Goal: Task Accomplishment & Management: Use online tool/utility

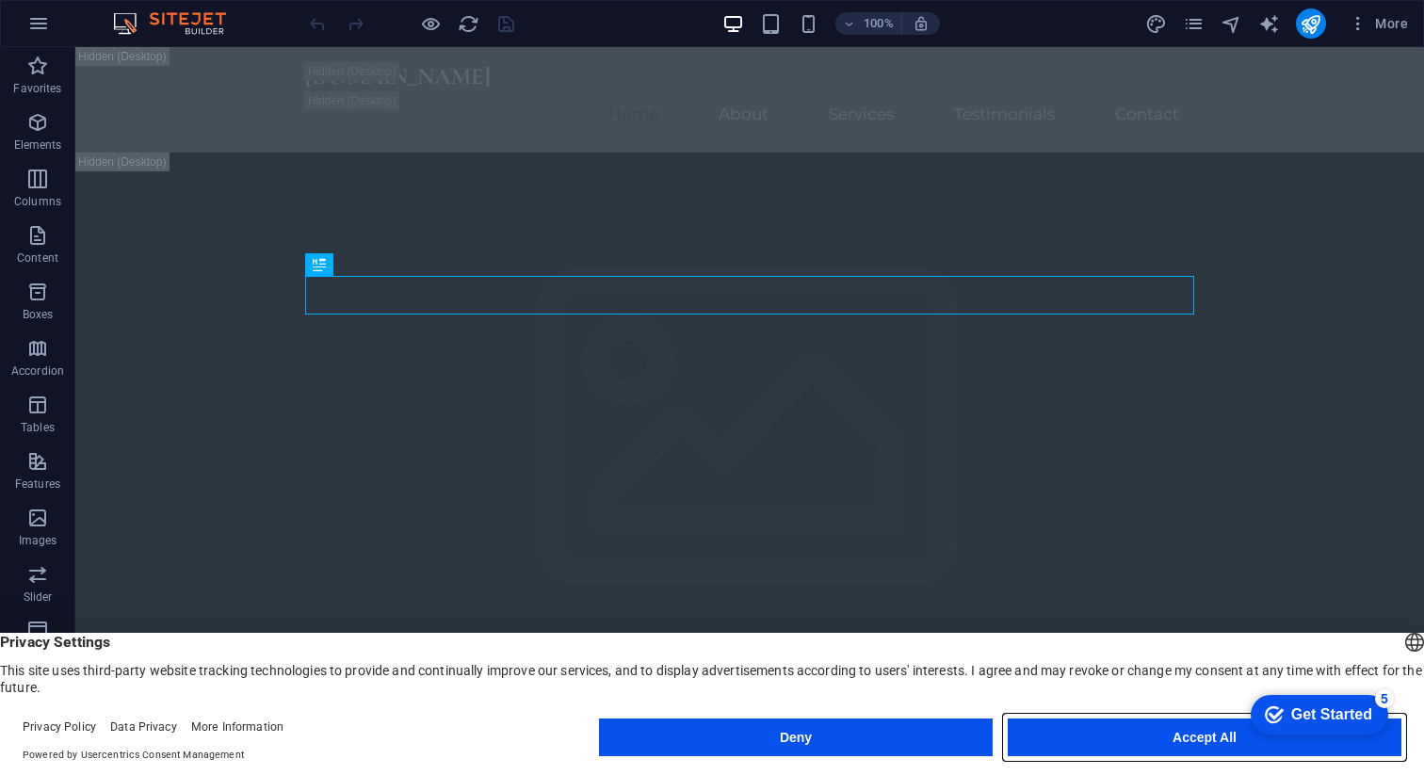
click at [1108, 734] on button "Accept All" at bounding box center [1205, 738] width 394 height 38
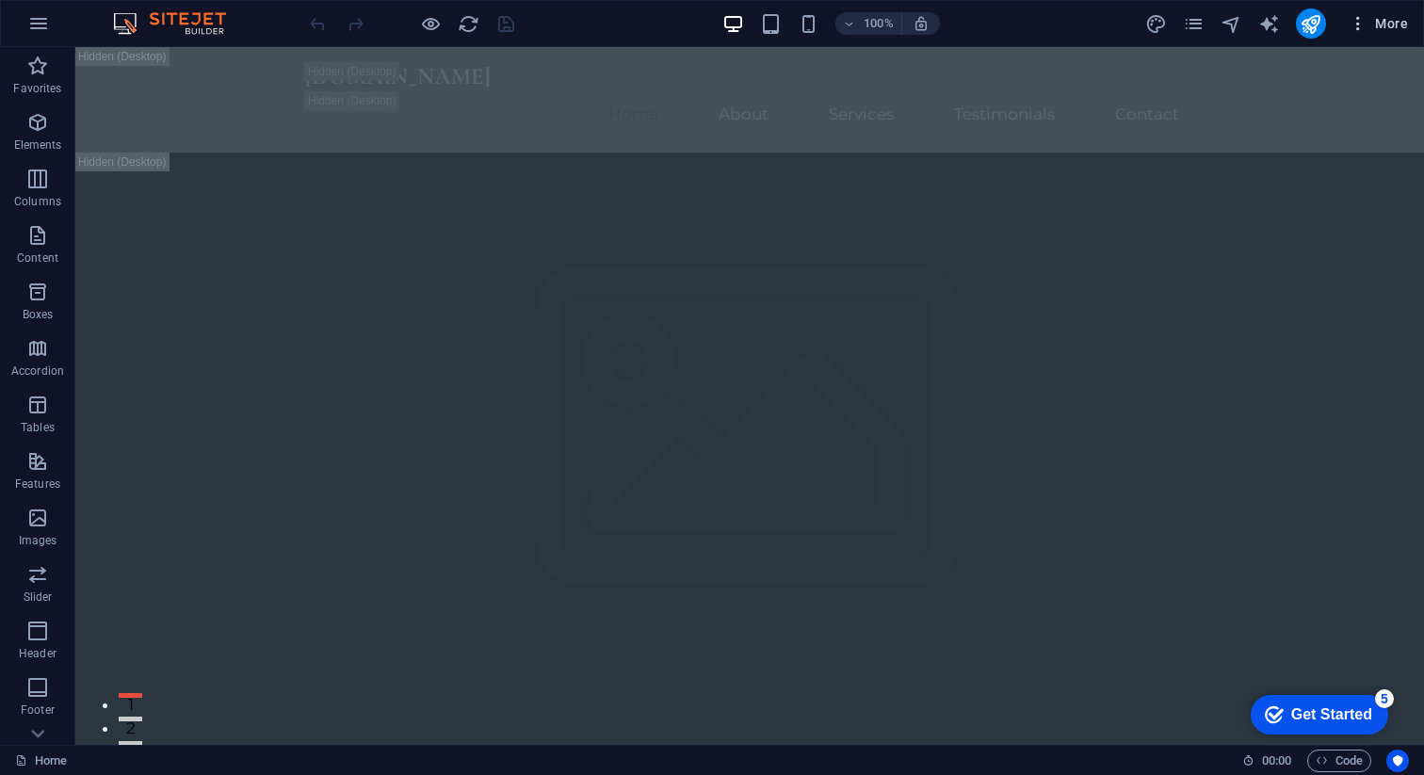
click at [1404, 22] on span "More" at bounding box center [1378, 23] width 59 height 19
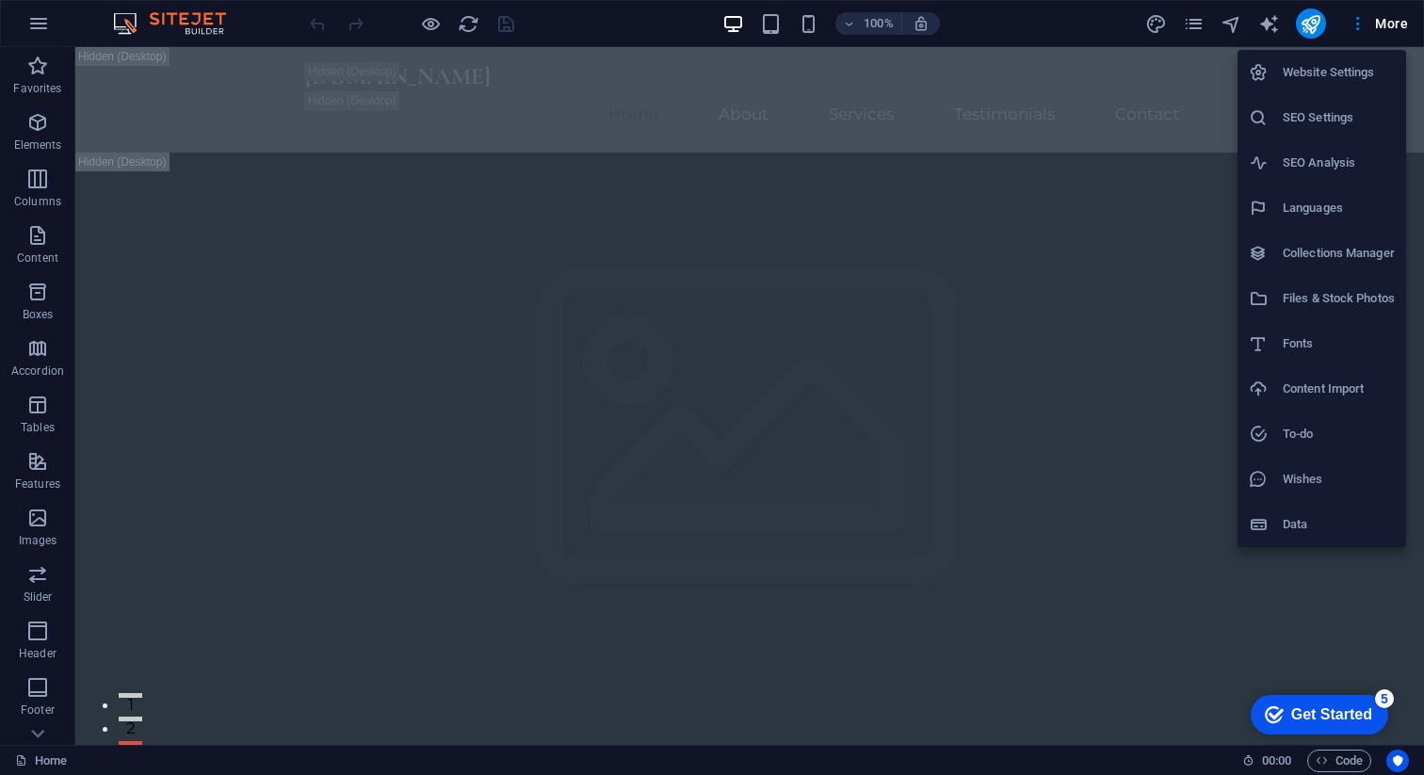
click at [159, 32] on div at bounding box center [712, 387] width 1424 height 775
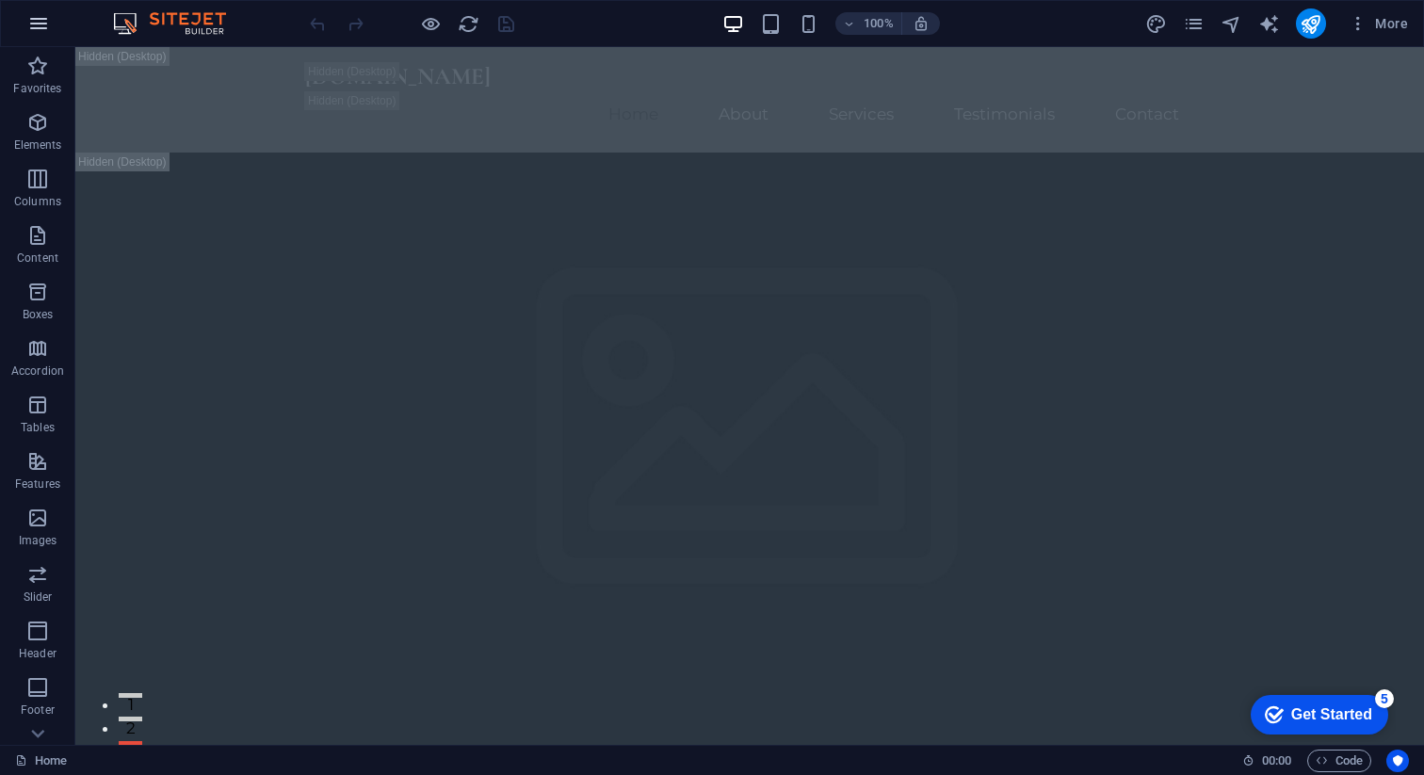
click at [34, 24] on icon "button" at bounding box center [38, 23] width 23 height 23
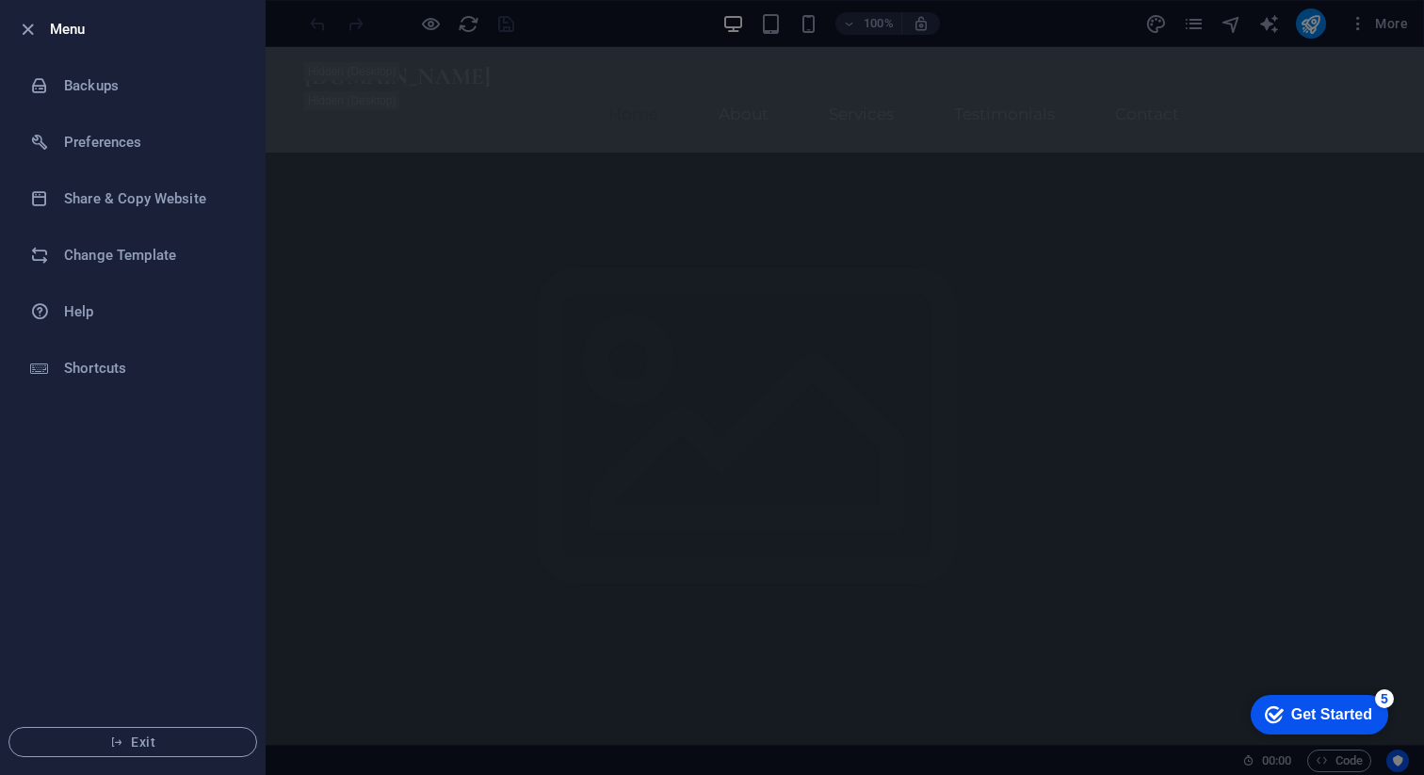
click at [395, 293] on div at bounding box center [712, 387] width 1424 height 775
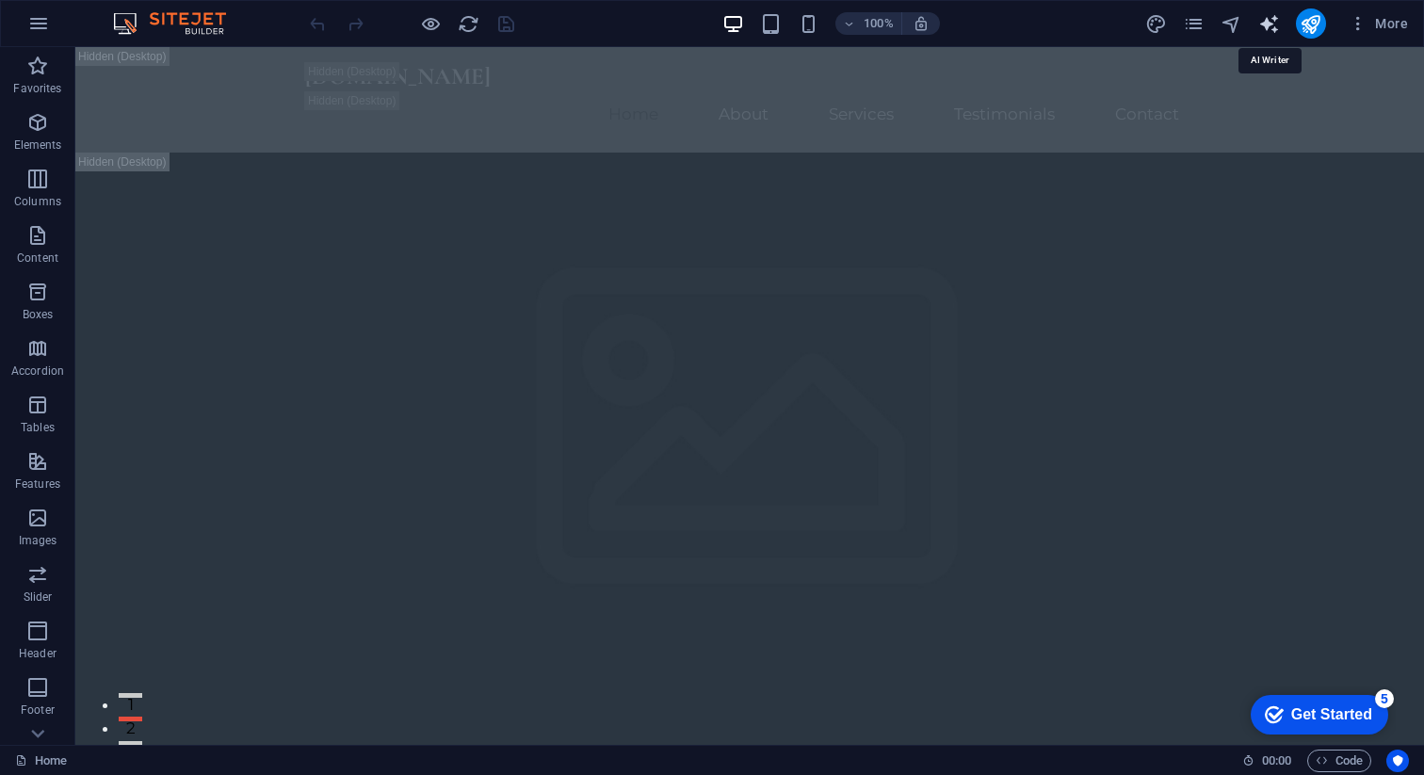
click at [1278, 22] on icon "text_generator" at bounding box center [1270, 24] width 22 height 22
select select "English"
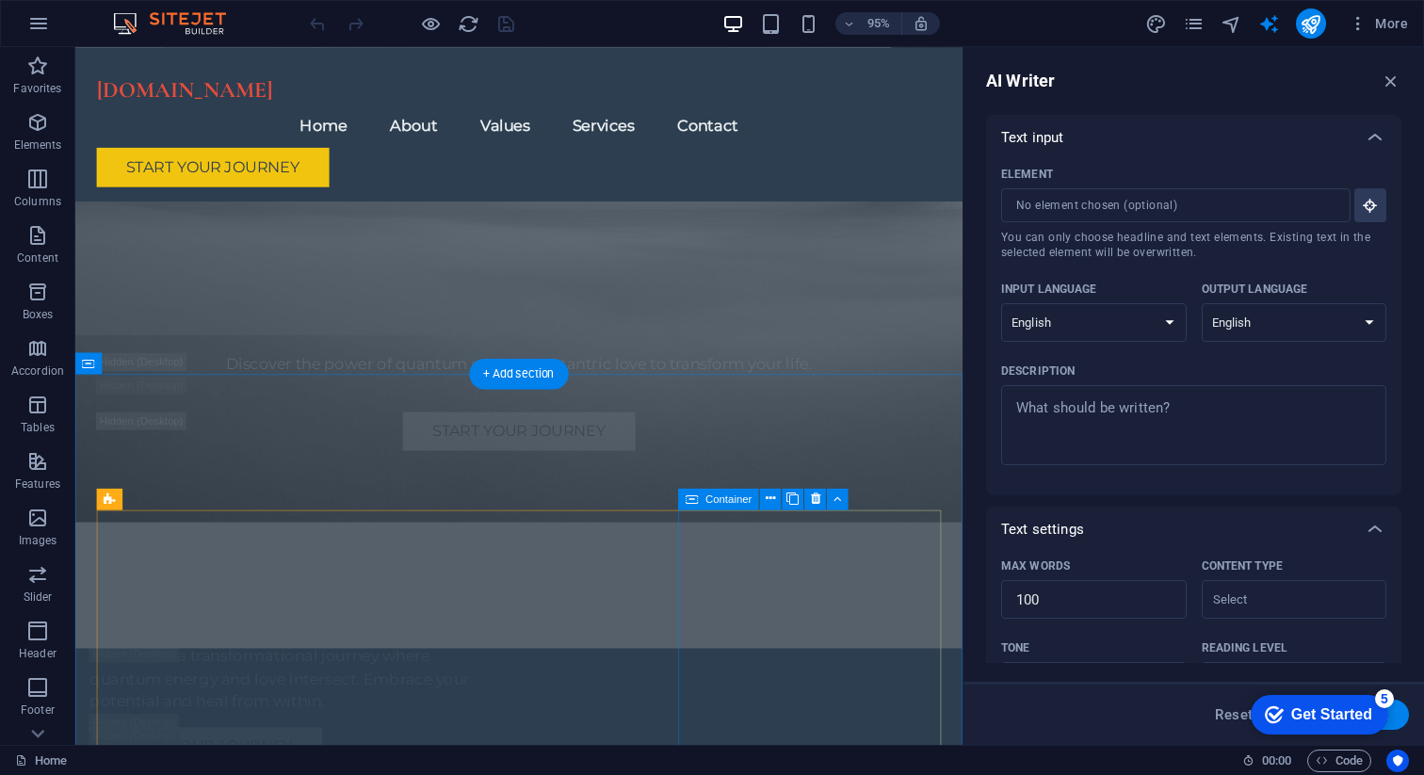
scroll to position [4686, 0]
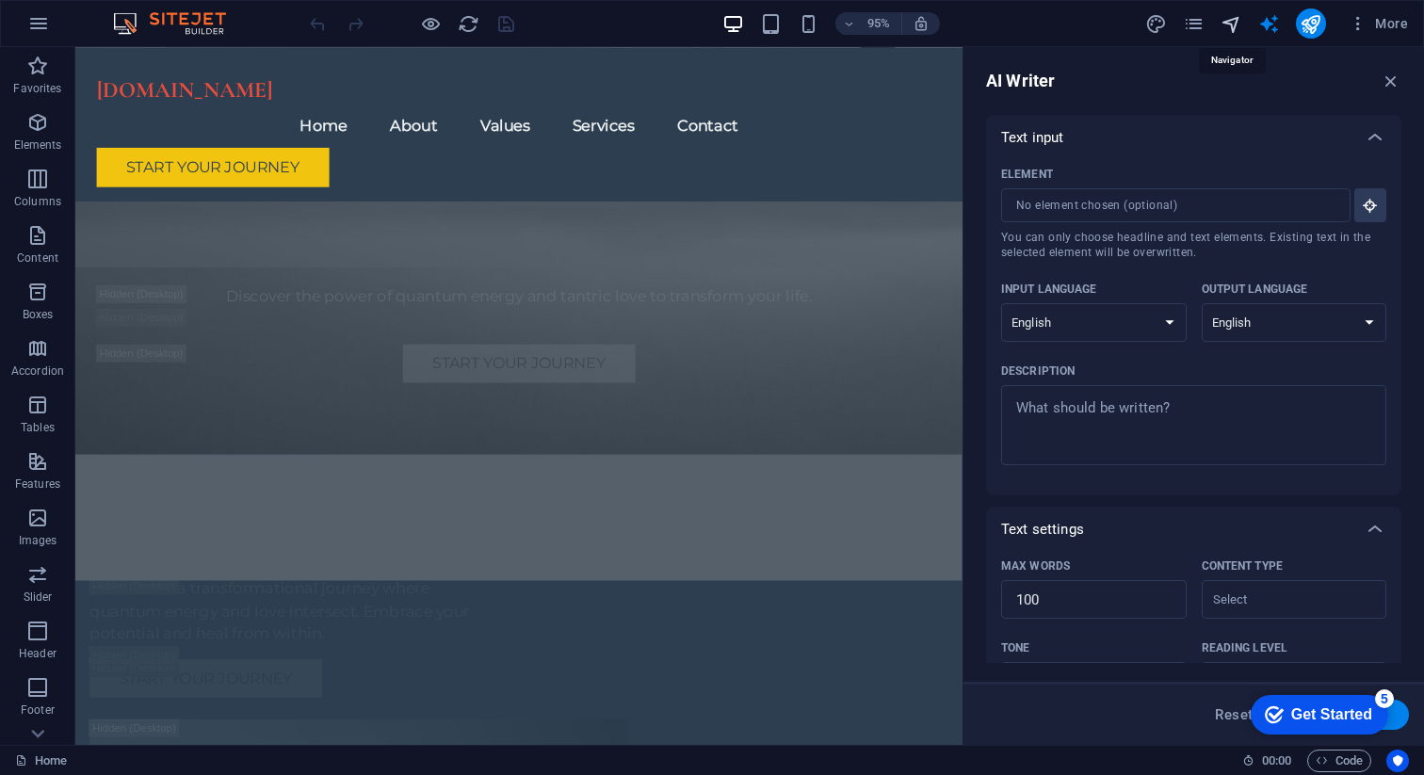
click at [1228, 24] on icon "navigator" at bounding box center [1232, 24] width 22 height 22
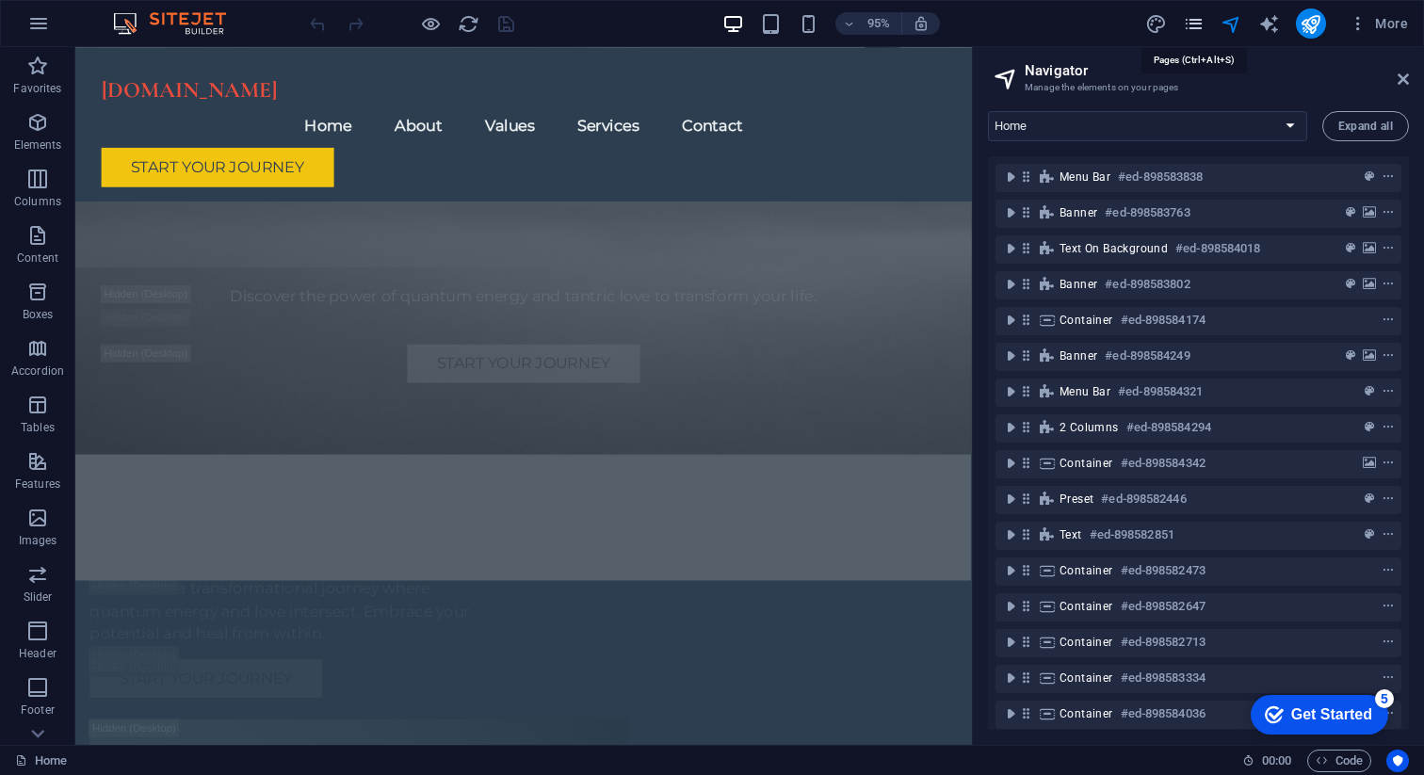
click at [1195, 24] on icon "pages" at bounding box center [1194, 24] width 22 height 22
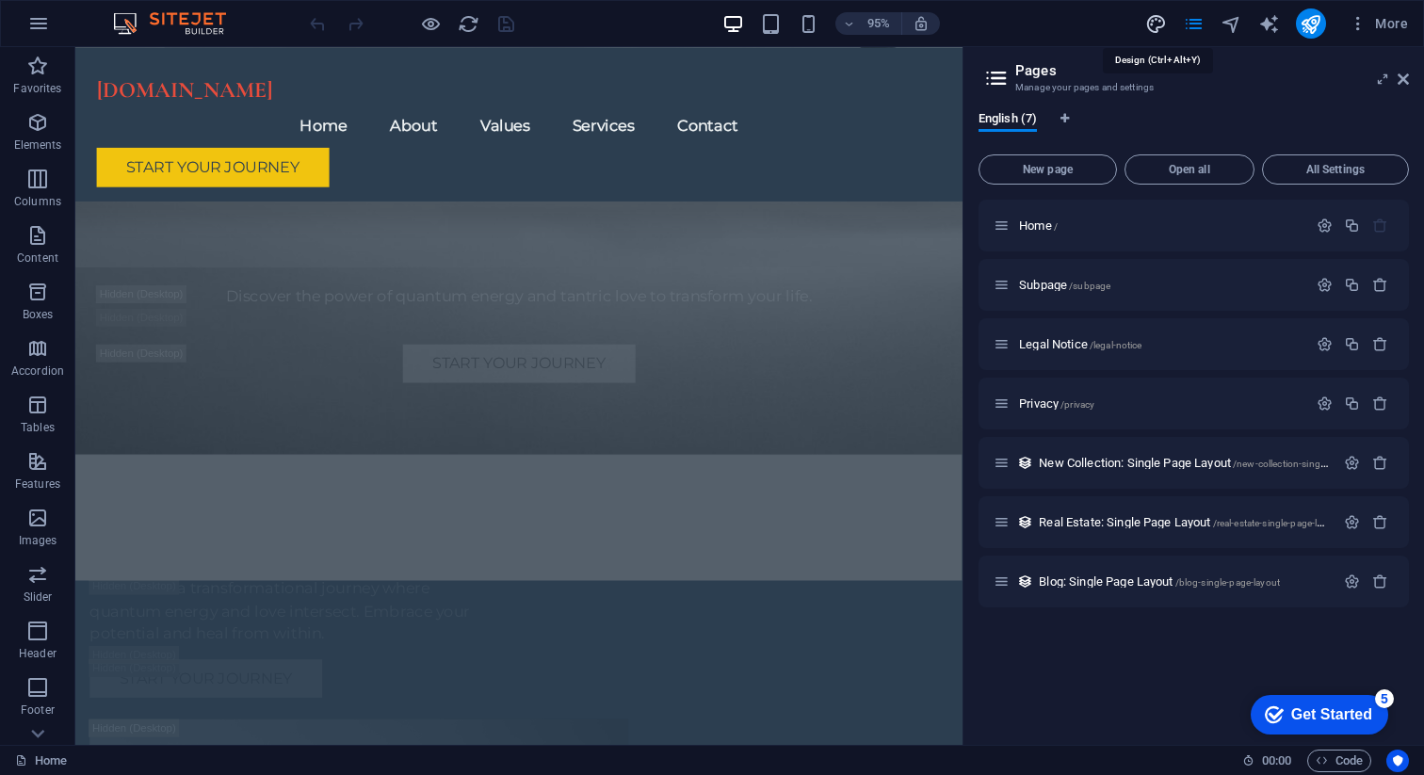
click at [1158, 28] on icon "design" at bounding box center [1157, 24] width 22 height 22
select select "px"
select select "200"
select select "px"
select select "rem"
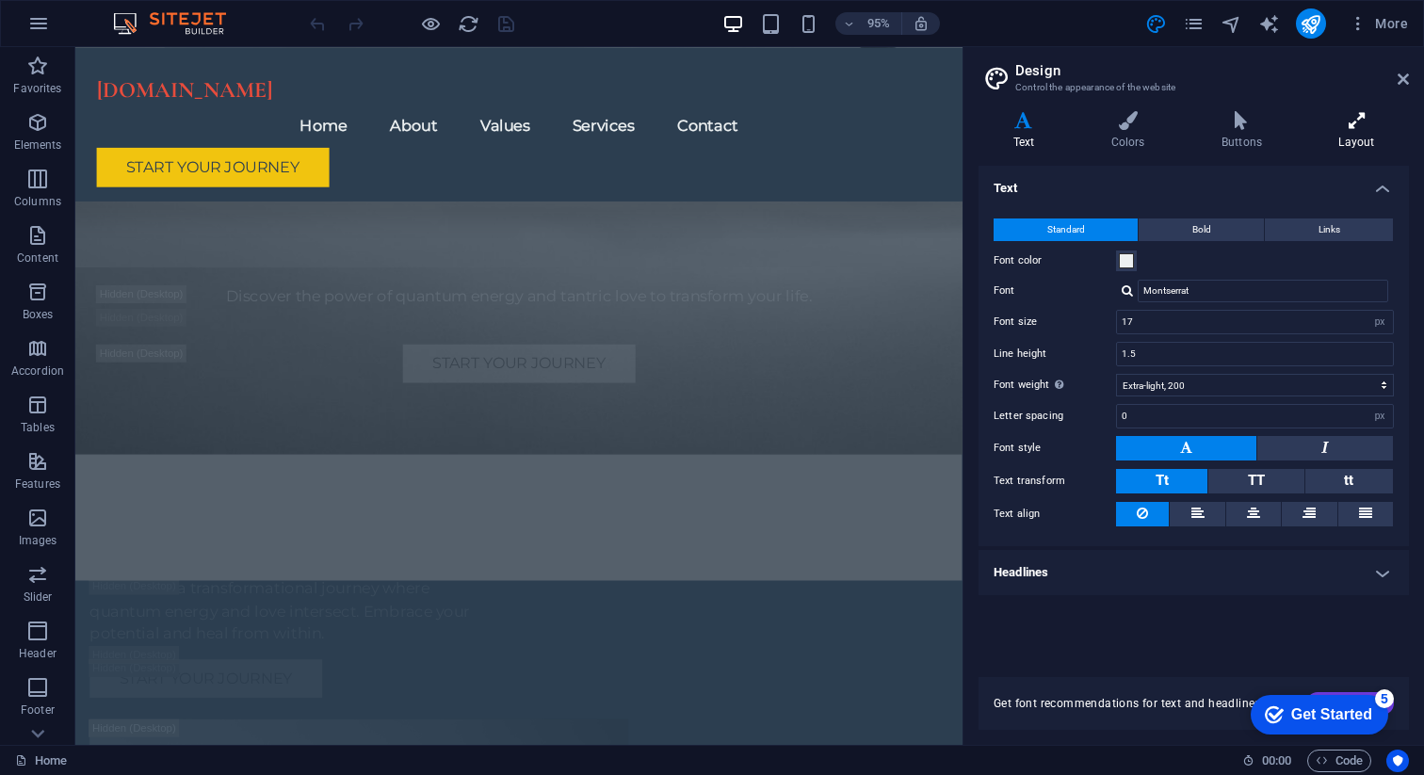
click at [1354, 124] on icon at bounding box center [1357, 120] width 105 height 19
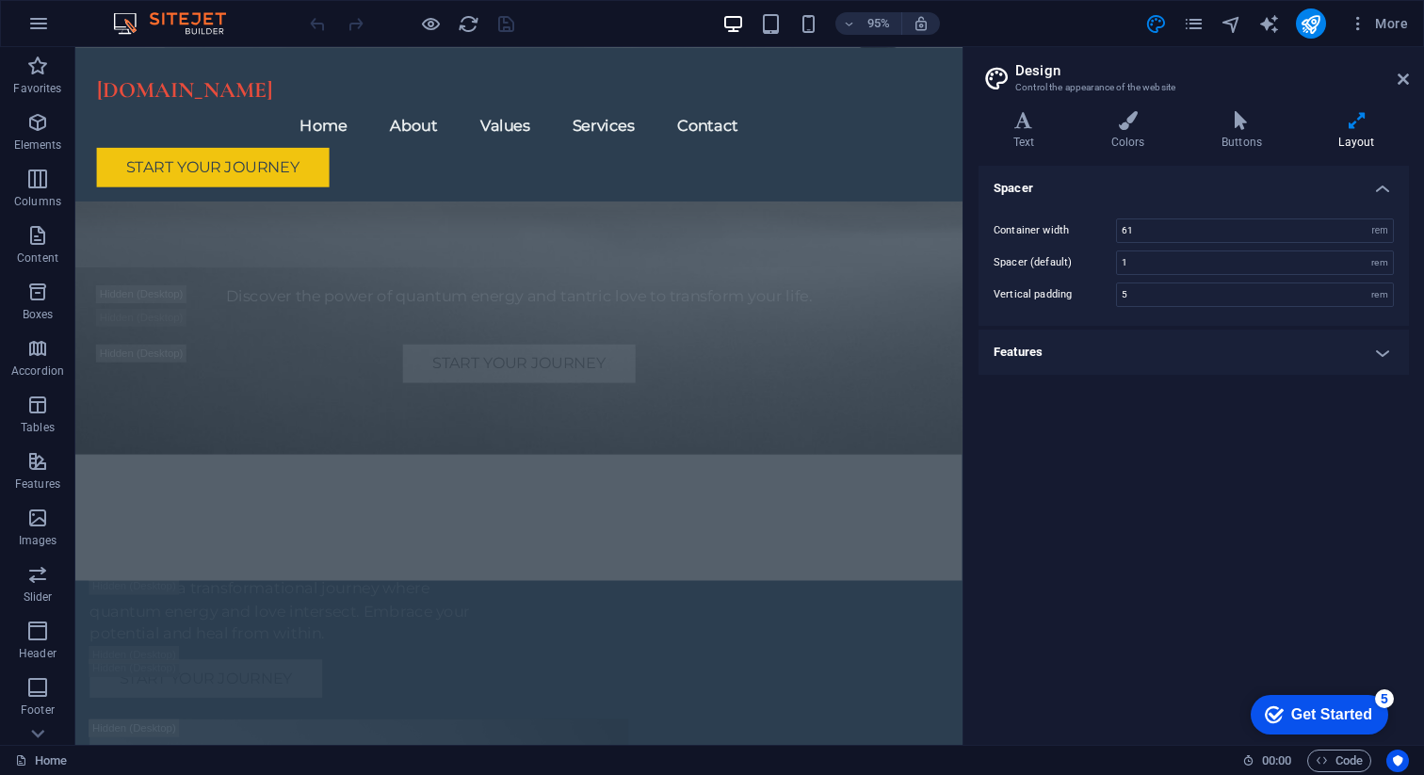
click at [1359, 128] on icon at bounding box center [1357, 120] width 105 height 19
click at [1308, 716] on div "Get Started" at bounding box center [1332, 715] width 81 height 17
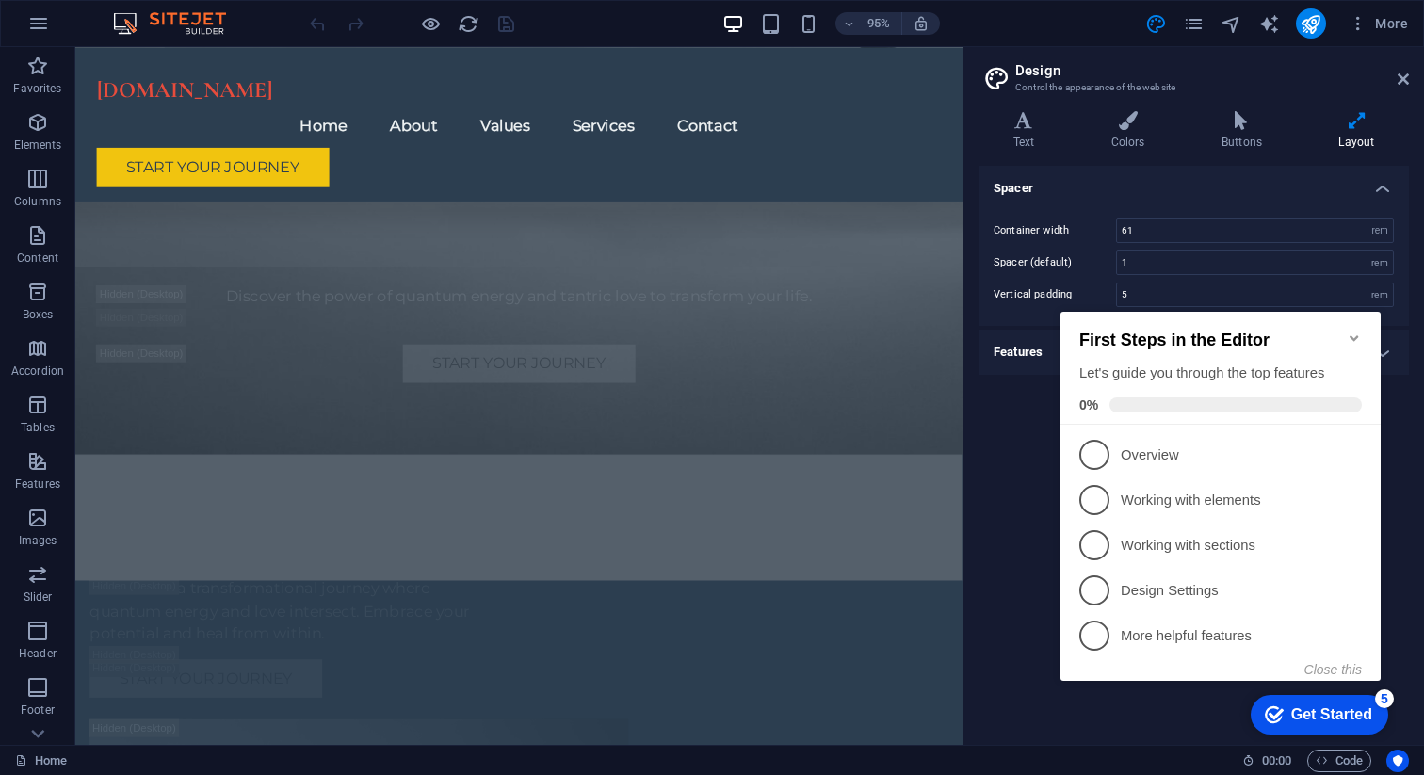
click at [1020, 420] on div "Spacer Container width 61 rem px Spacer (default) 1 rem Vertical padding 5 rem …" at bounding box center [1194, 448] width 431 height 564
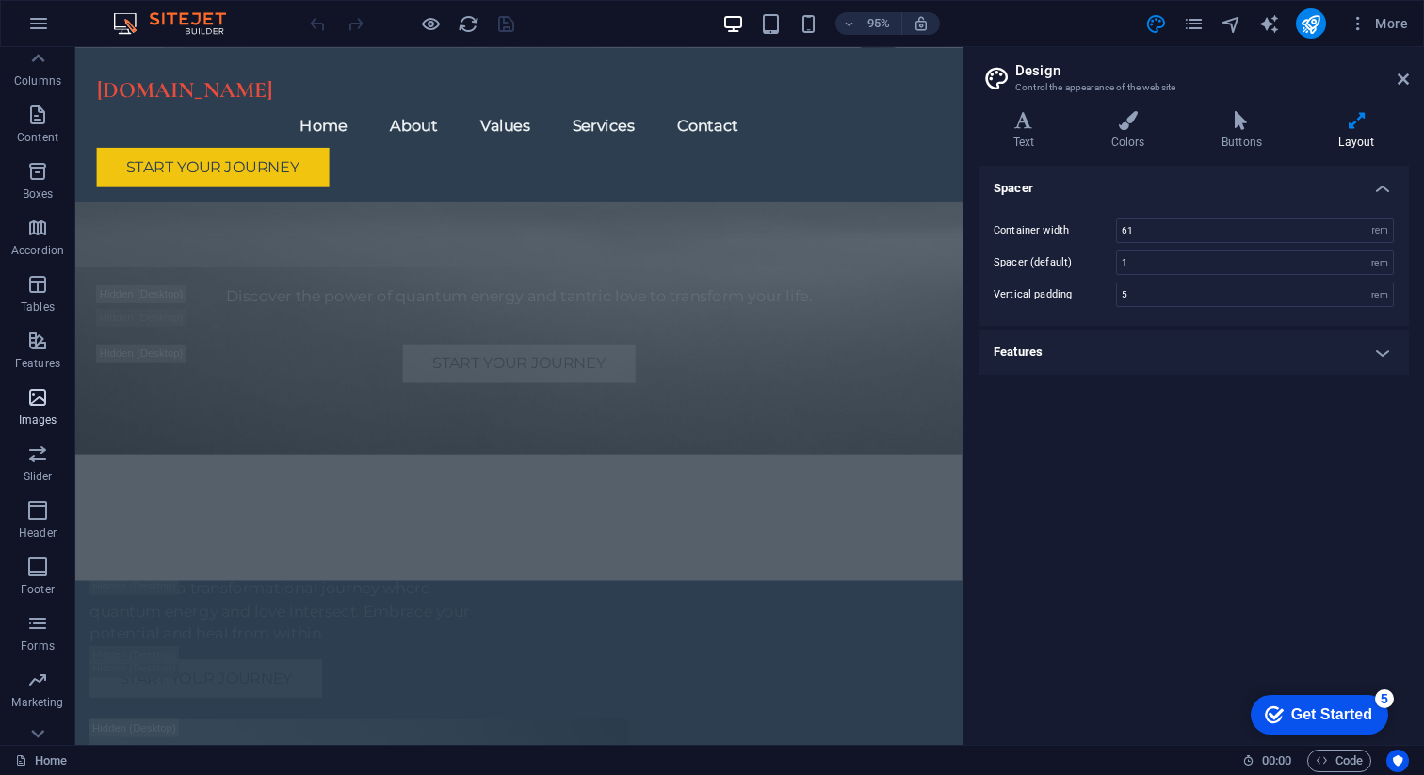
scroll to position [150, 0]
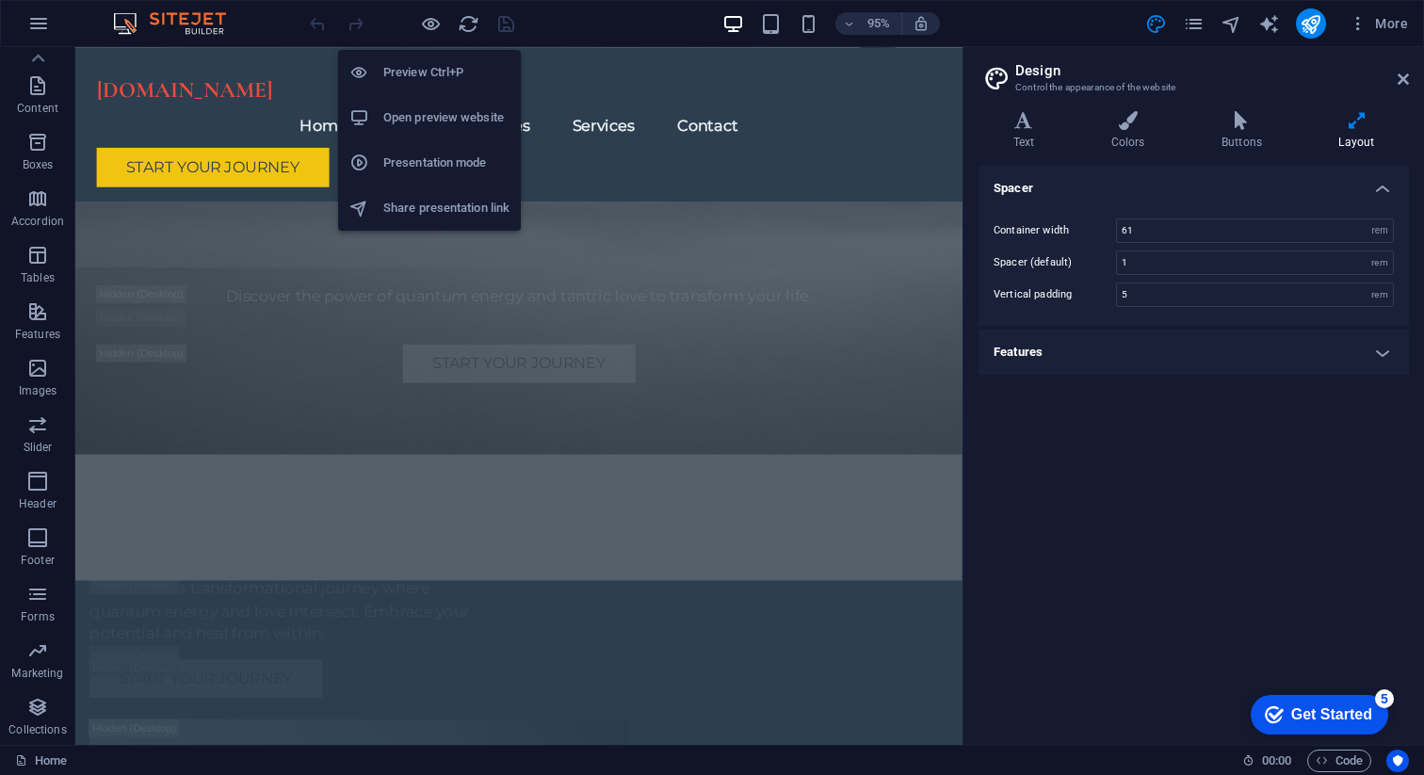
click at [454, 73] on h6 "Preview Ctrl+P" at bounding box center [446, 72] width 126 height 23
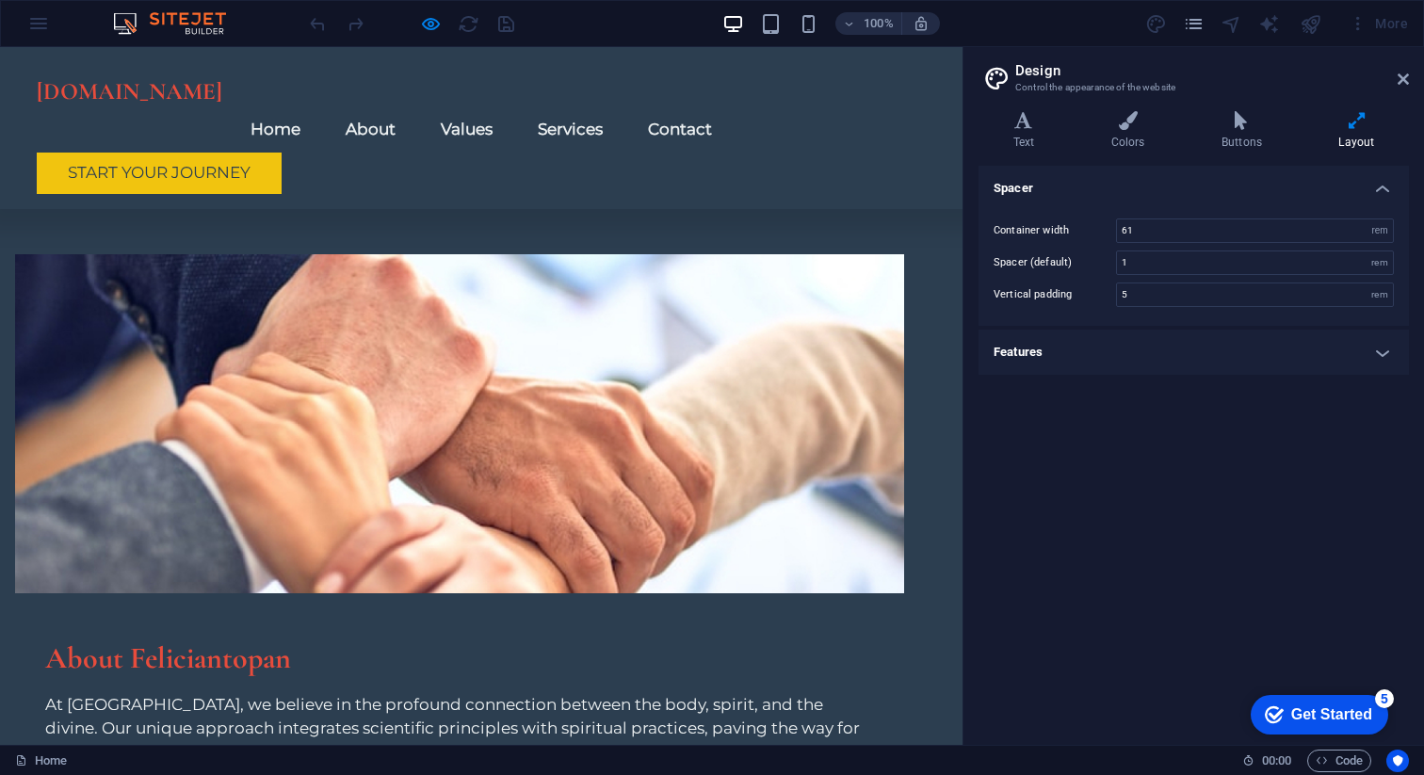
scroll to position [1012, 0]
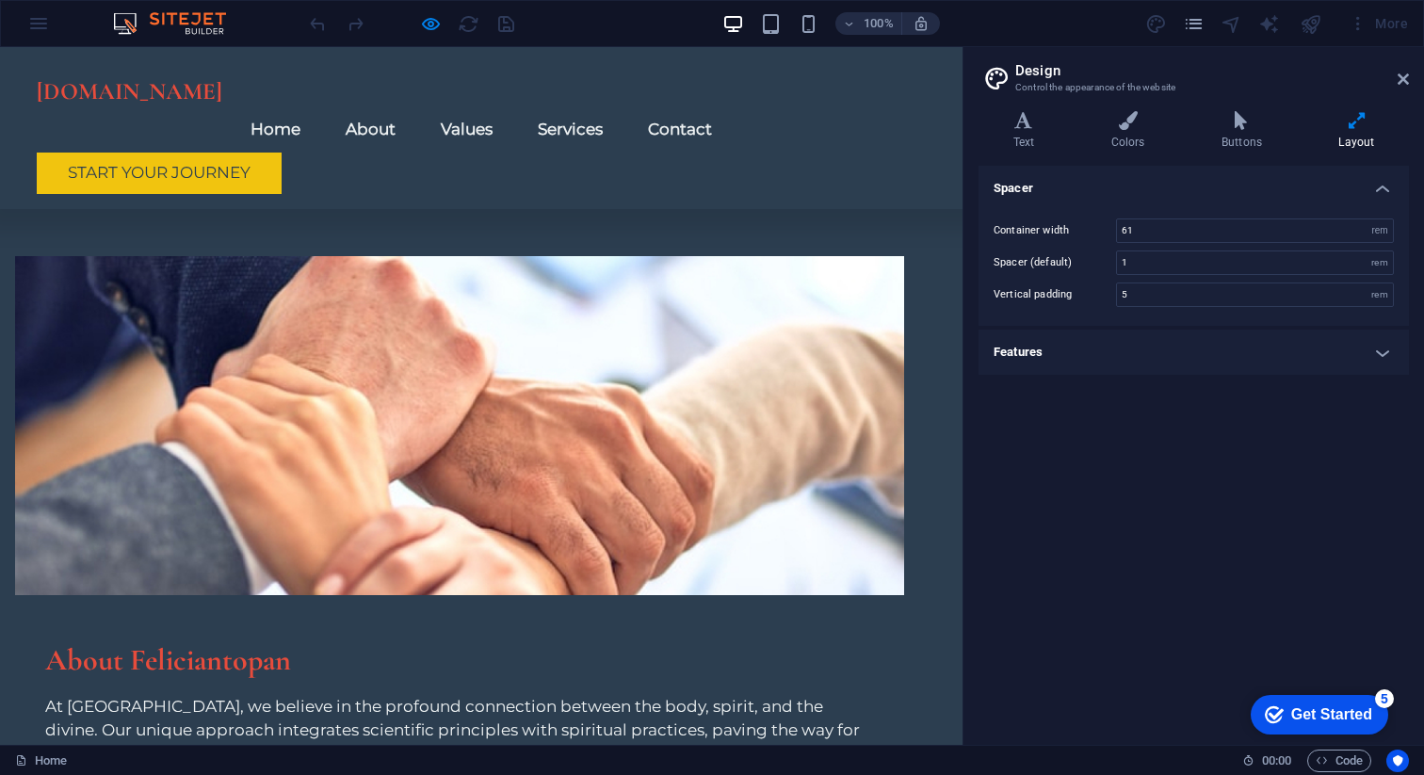
click at [316, 106] on link "Home" at bounding box center [276, 129] width 80 height 46
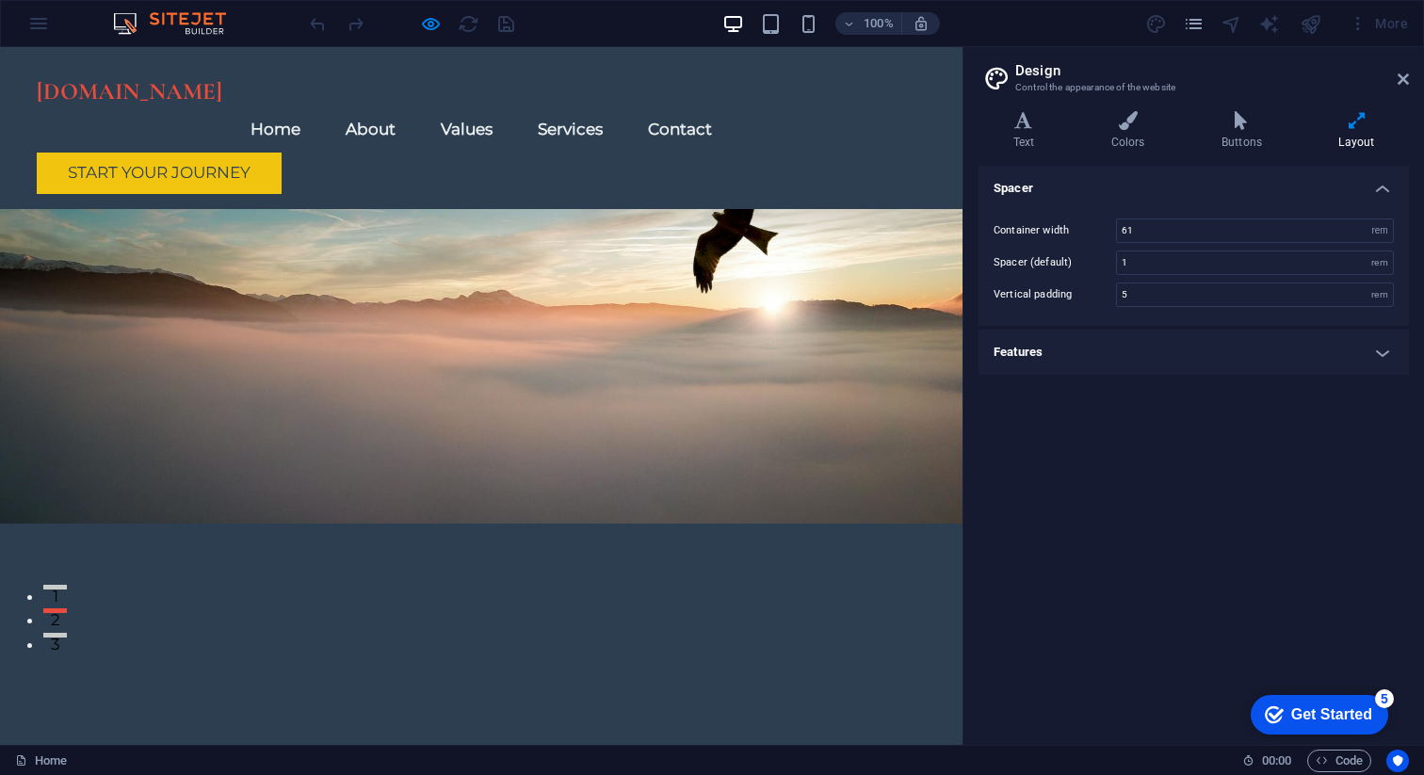
scroll to position [0, 0]
